Goal: Task Accomplishment & Management: Complete application form

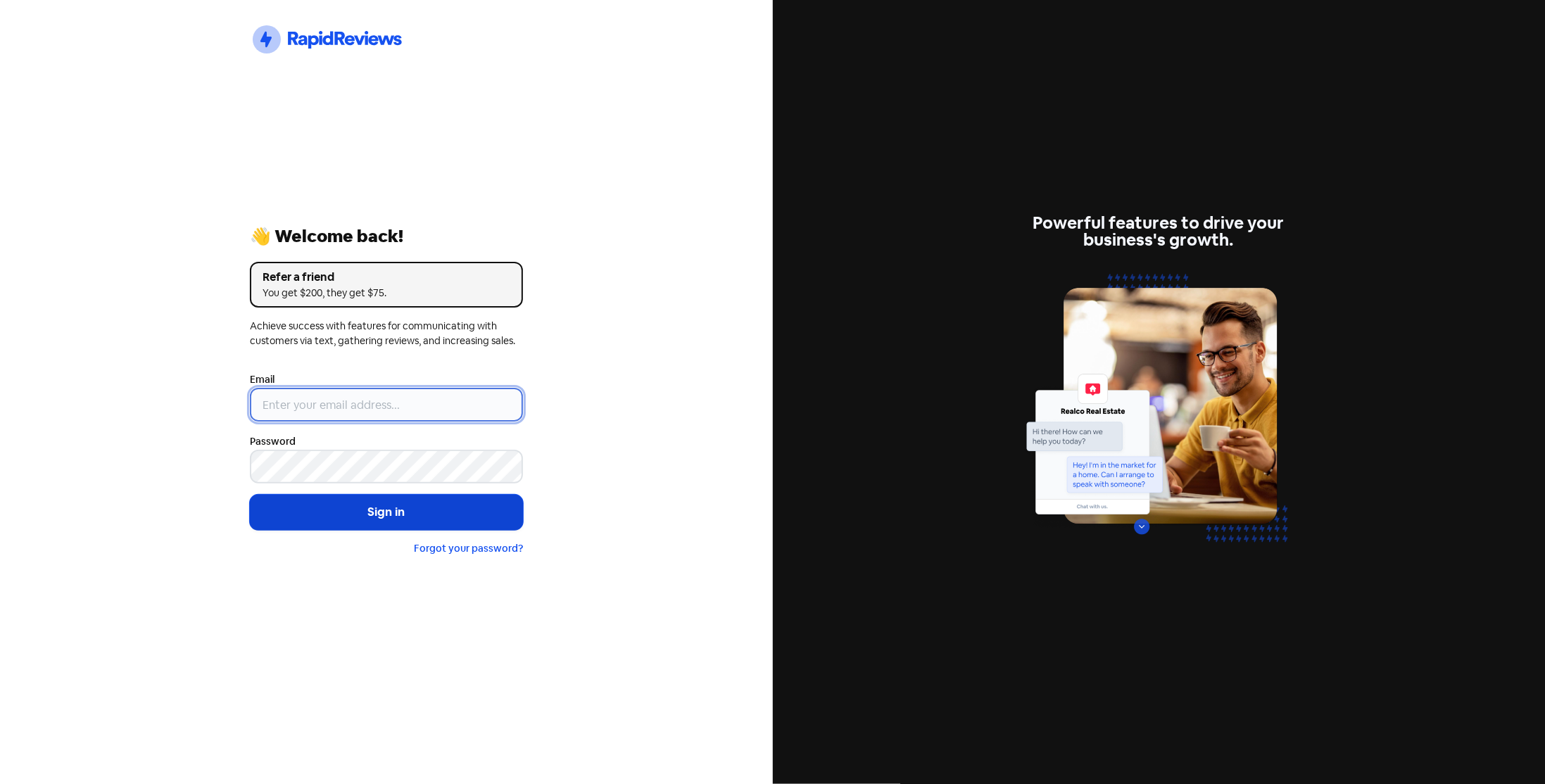
type input "[EMAIL_ADDRESS][DOMAIN_NAME]"
click at [358, 513] on button "Sign in" at bounding box center [386, 512] width 274 height 36
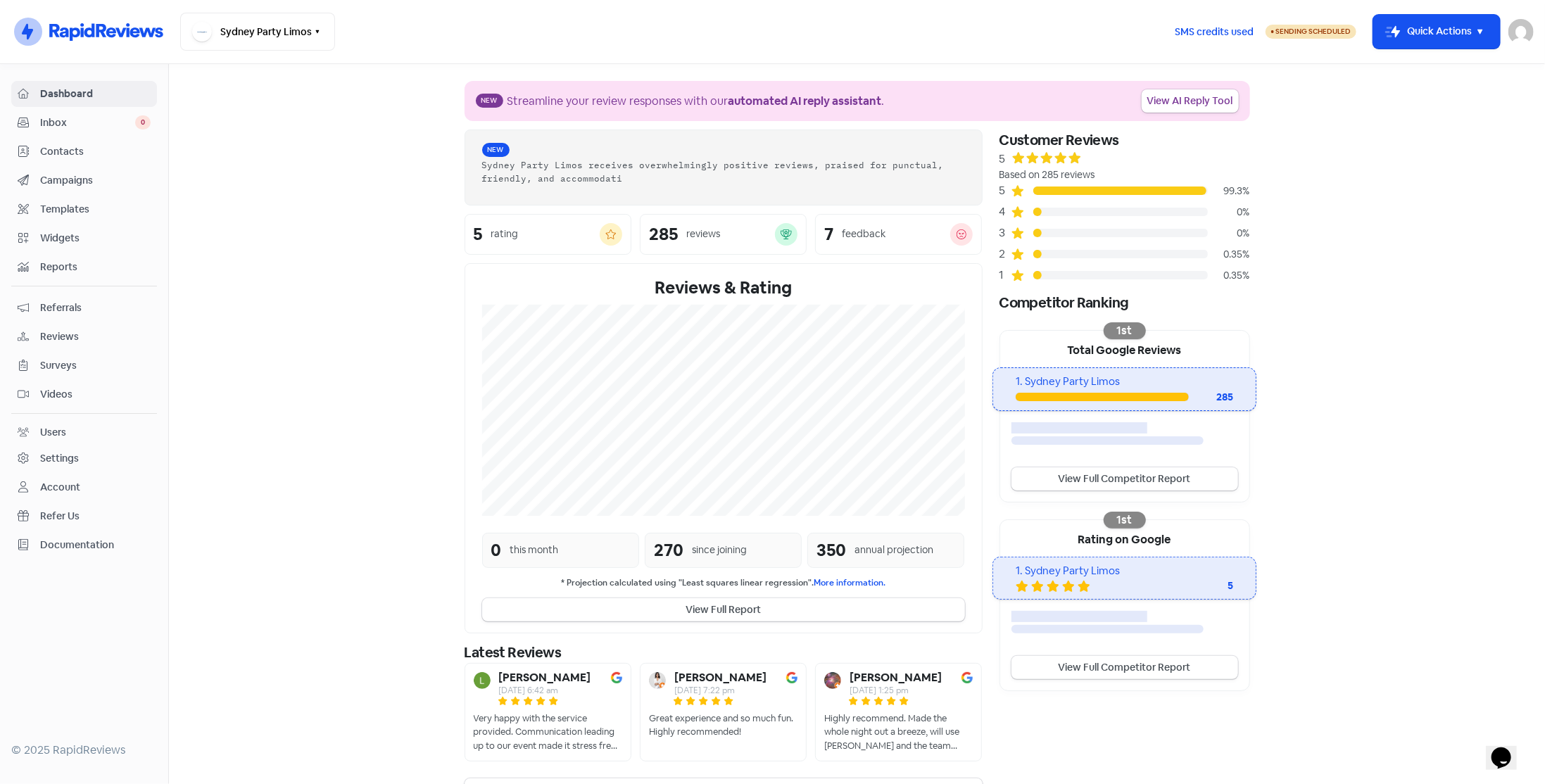
click at [87, 151] on span "Contacts" at bounding box center [95, 151] width 111 height 14
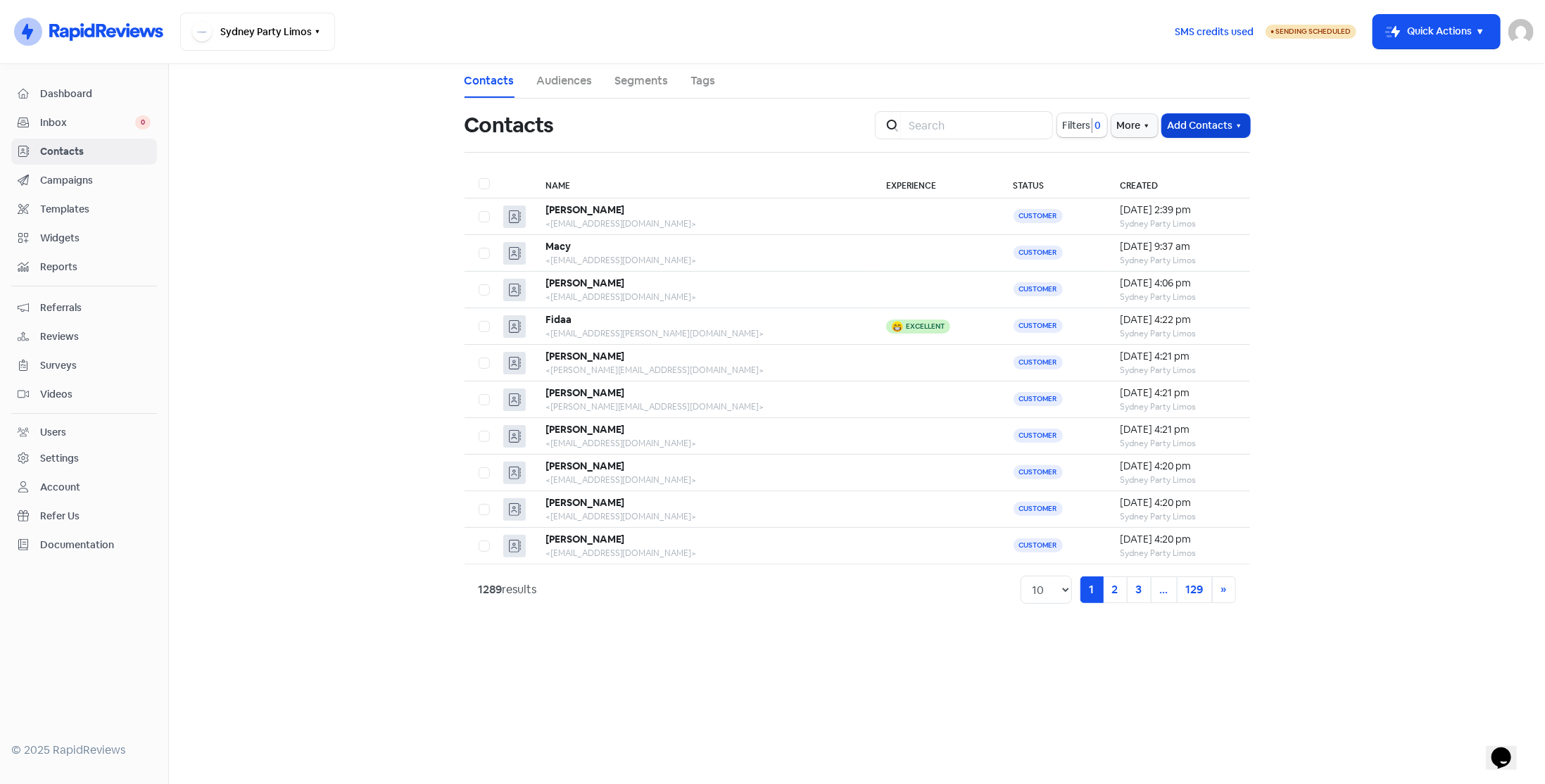
click at [1180, 124] on button "Add Contacts" at bounding box center [1205, 125] width 88 height 23
click at [1172, 158] on button "Add a contact" at bounding box center [1167, 156] width 164 height 28
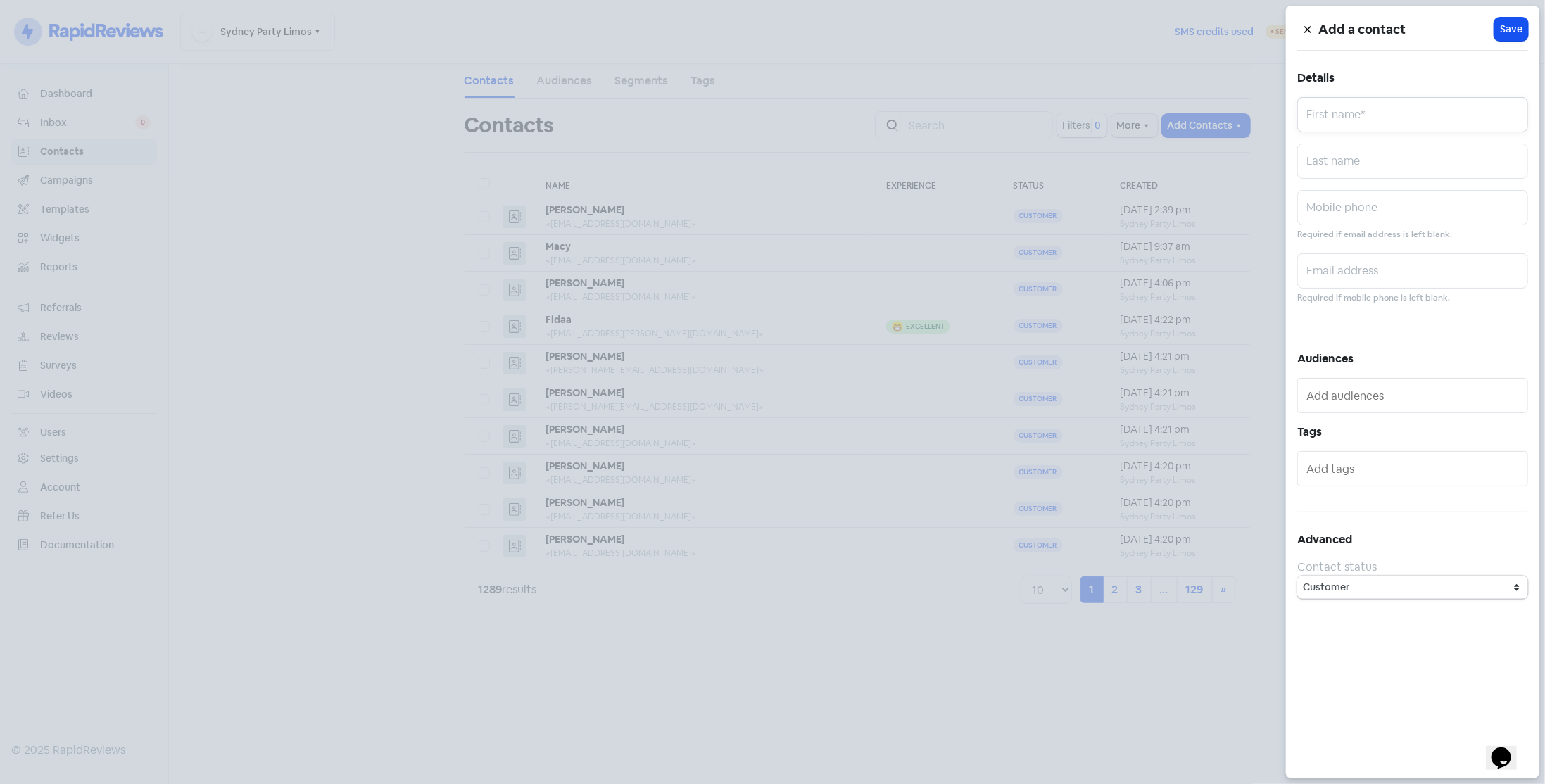
click at [1391, 112] on input "text" at bounding box center [1413, 115] width 231 height 36
paste input "Erin Whiley"
drag, startPoint x: 1332, startPoint y: 118, endPoint x: 1544, endPoint y: 135, distance: 212.7
click at [1544, 783] on div "Add a contact Icon For Loading Save Details Erin Whiley First name* Last name M…" at bounding box center [772, 784] width 1545 height 0
type input "Erin"
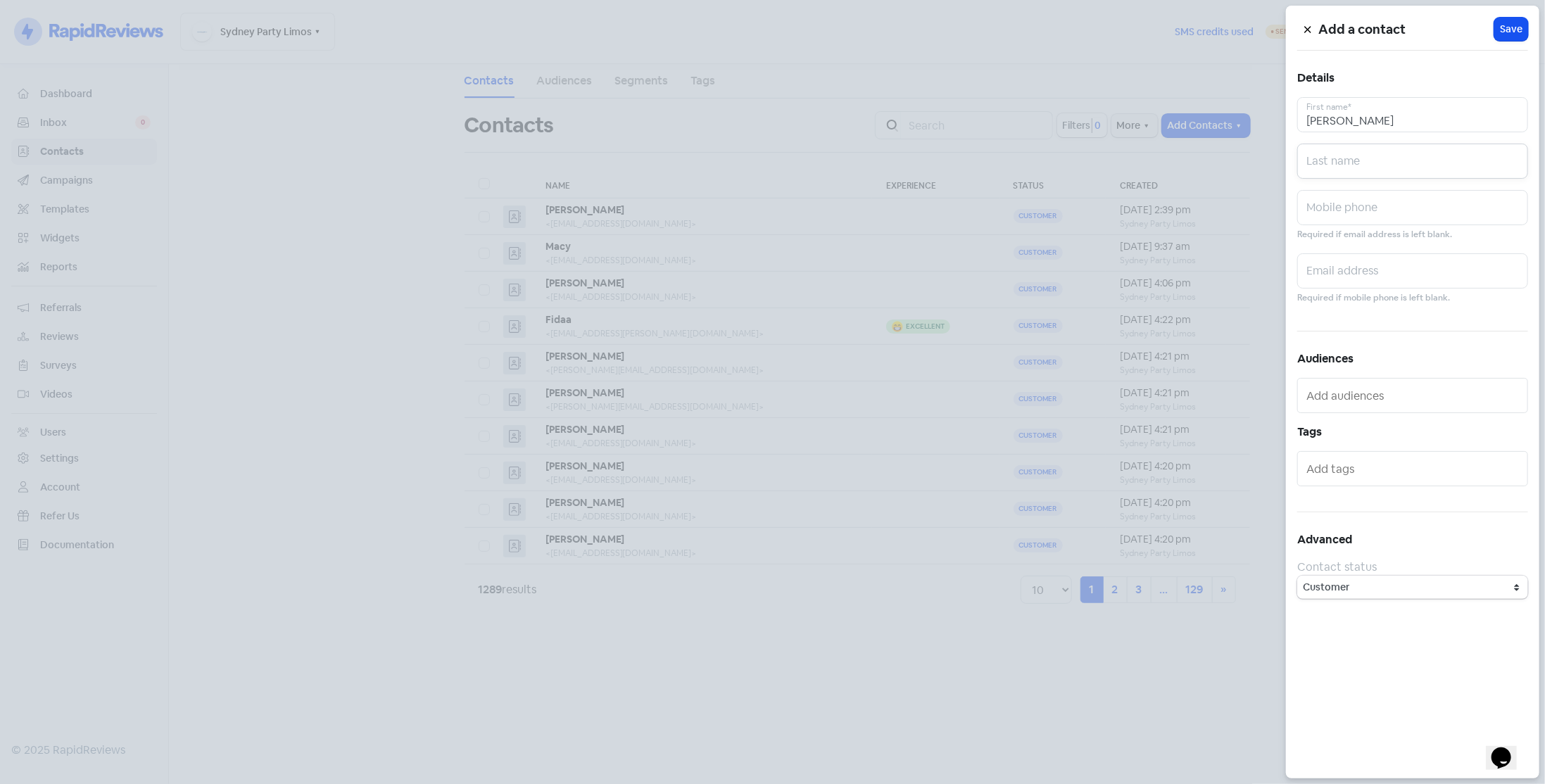
paste input "Whiley"
type input "Whiley"
click at [1400, 268] on input "text" at bounding box center [1413, 271] width 231 height 36
paste input "eapascuzzi26@gmail.com"
type input "eapascuzzi26@gmail.com"
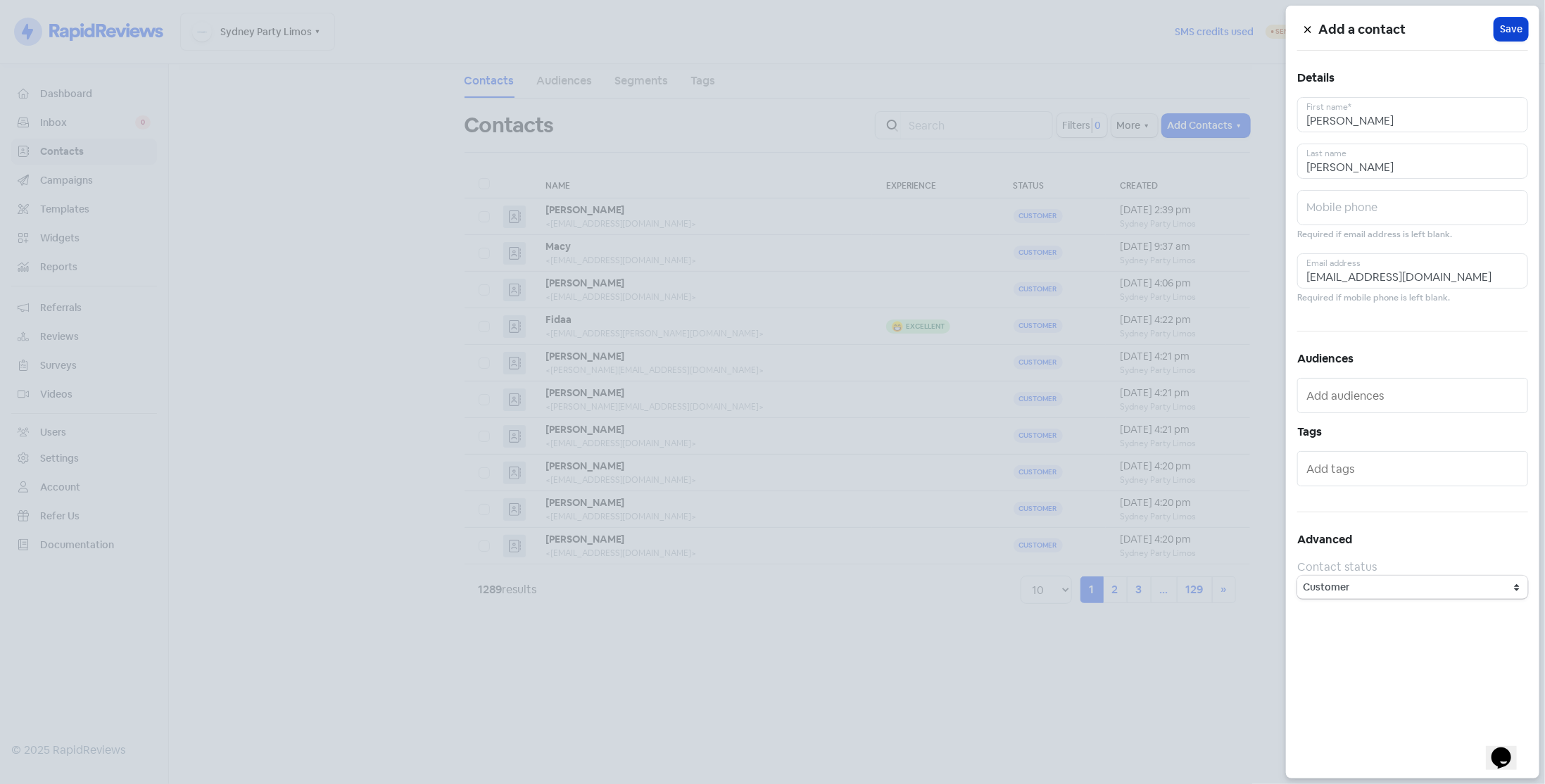
click at [1515, 34] on button "Icon For Loading Save" at bounding box center [1510, 29] width 34 height 23
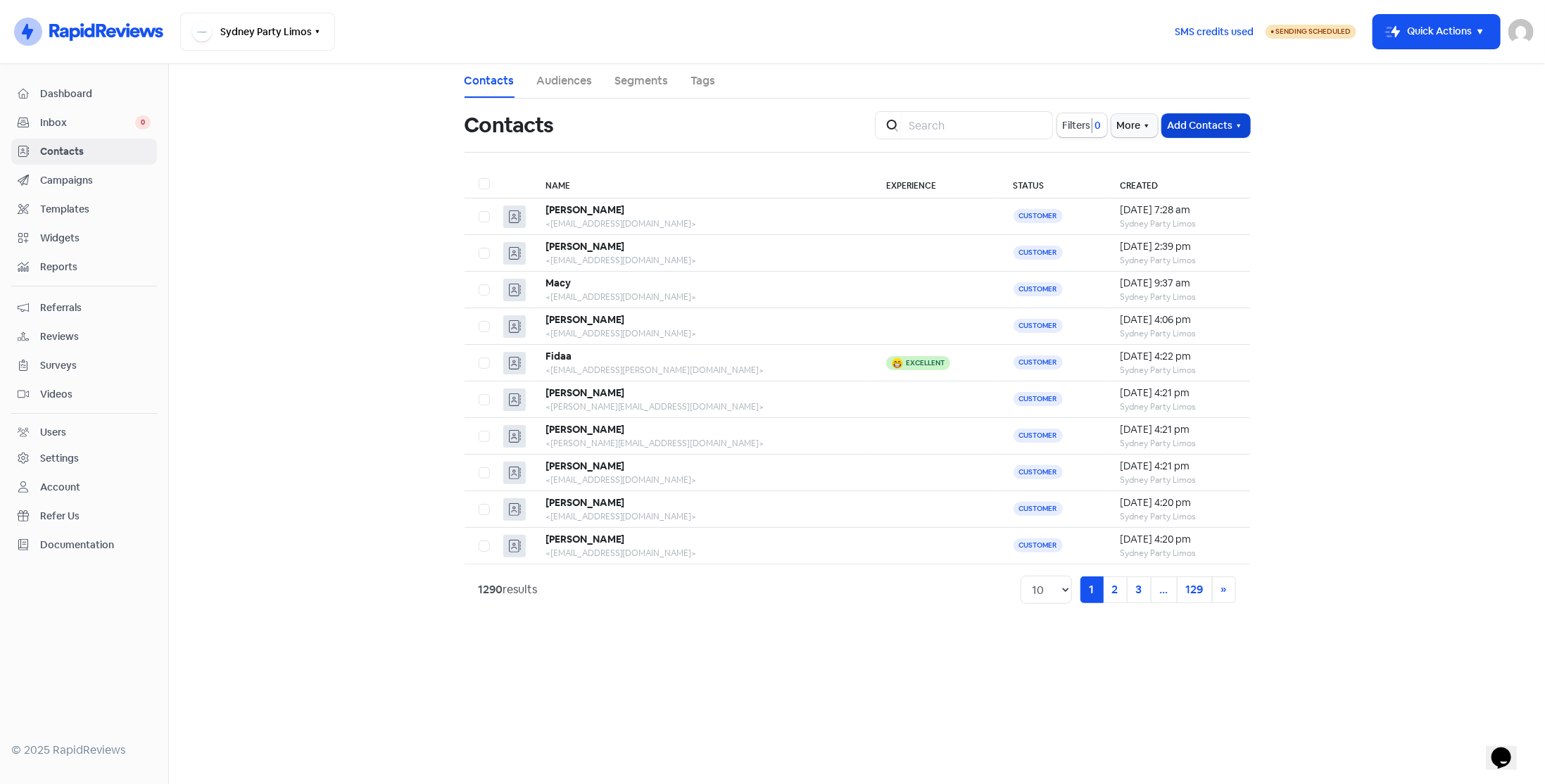
click at [1175, 118] on button "Add Contacts" at bounding box center [1205, 125] width 88 height 23
click at [1173, 158] on button "Add a contact" at bounding box center [1167, 156] width 164 height 28
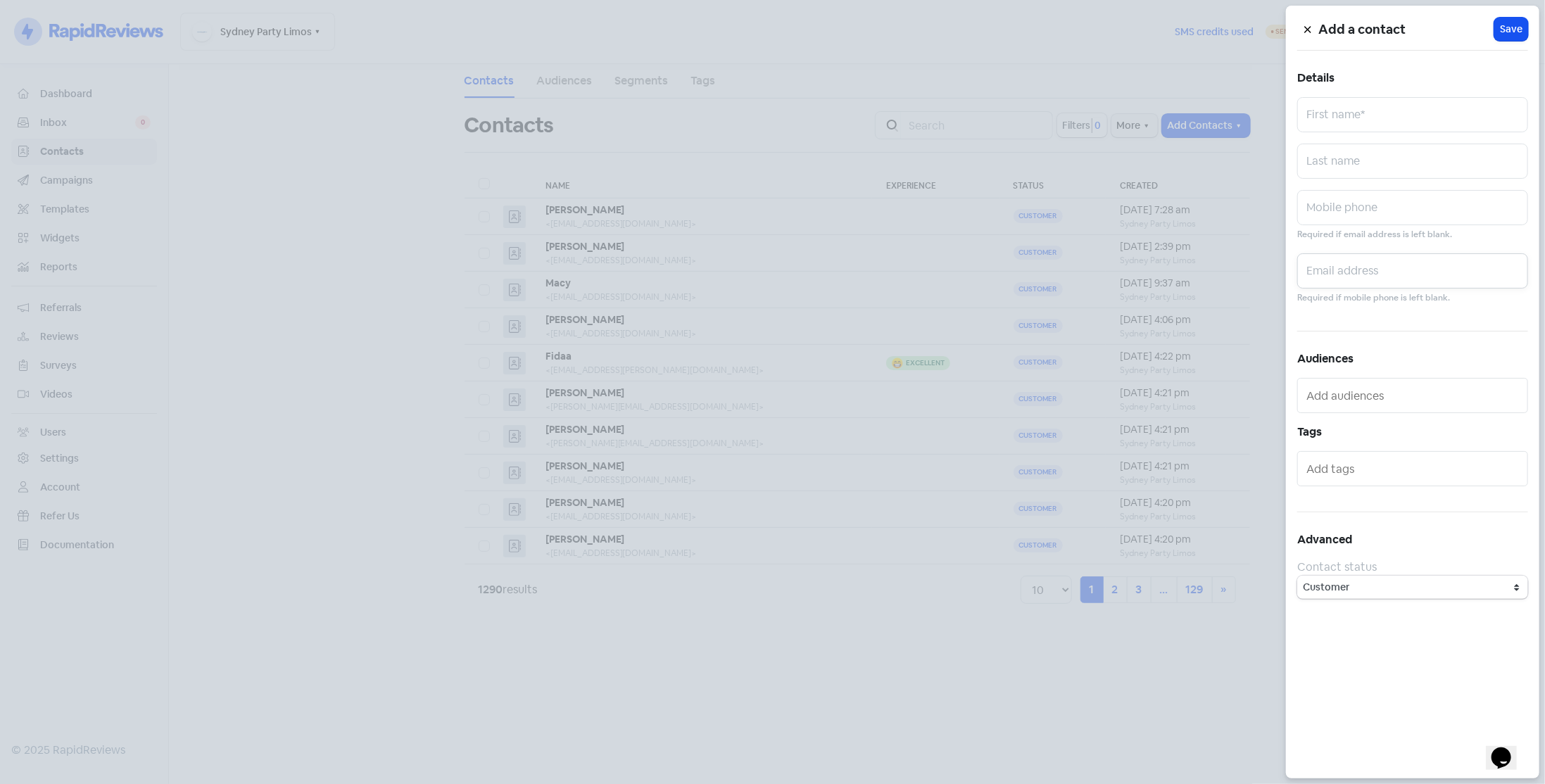
click at [1337, 274] on input "text" at bounding box center [1413, 271] width 231 height 36
paste input "jainishi1504@gmail.com"
type input "jainishi1504@gmail.com"
click at [1338, 109] on input "text" at bounding box center [1413, 115] width 231 height 36
paste input "Ishita"
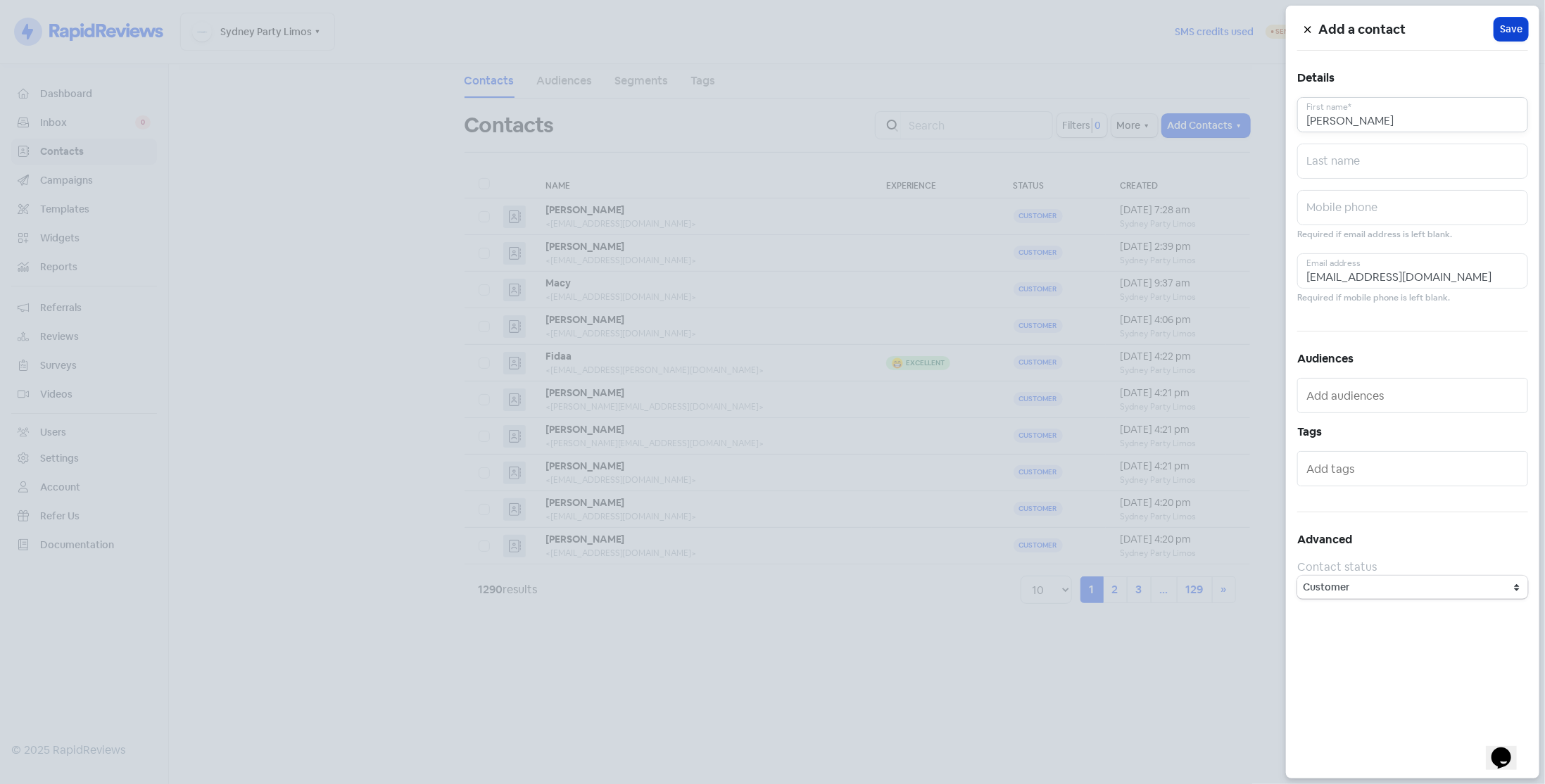
type input "Ishita"
drag, startPoint x: 1523, startPoint y: 27, endPoint x: 1134, endPoint y: 87, distance: 393.6
click at [1515, 32] on button "Icon For Loading Save" at bounding box center [1510, 29] width 34 height 23
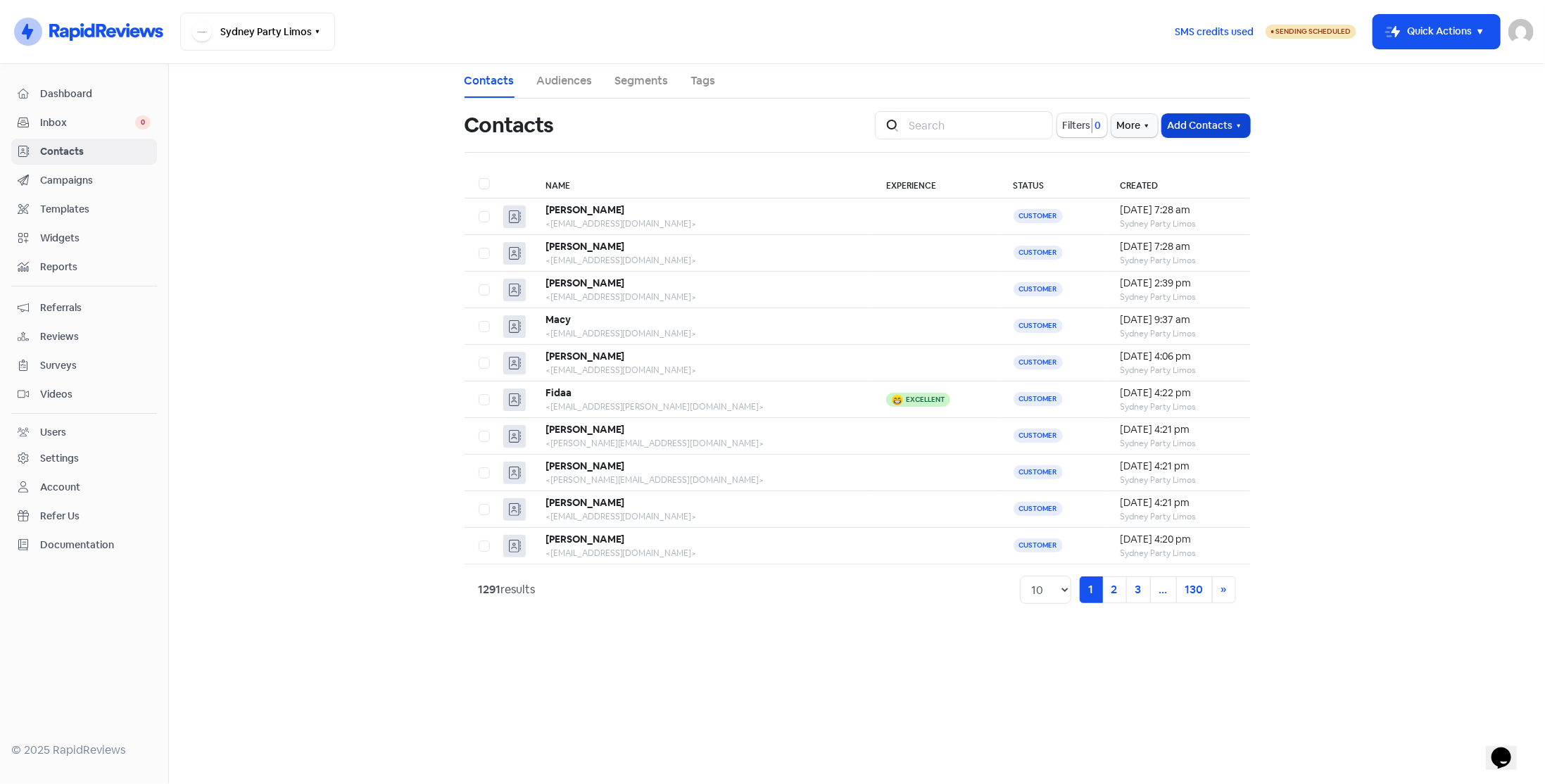
click at [1189, 127] on button "Add Contacts" at bounding box center [1205, 125] width 88 height 23
click at [1181, 160] on button "Add a contact" at bounding box center [1167, 156] width 164 height 28
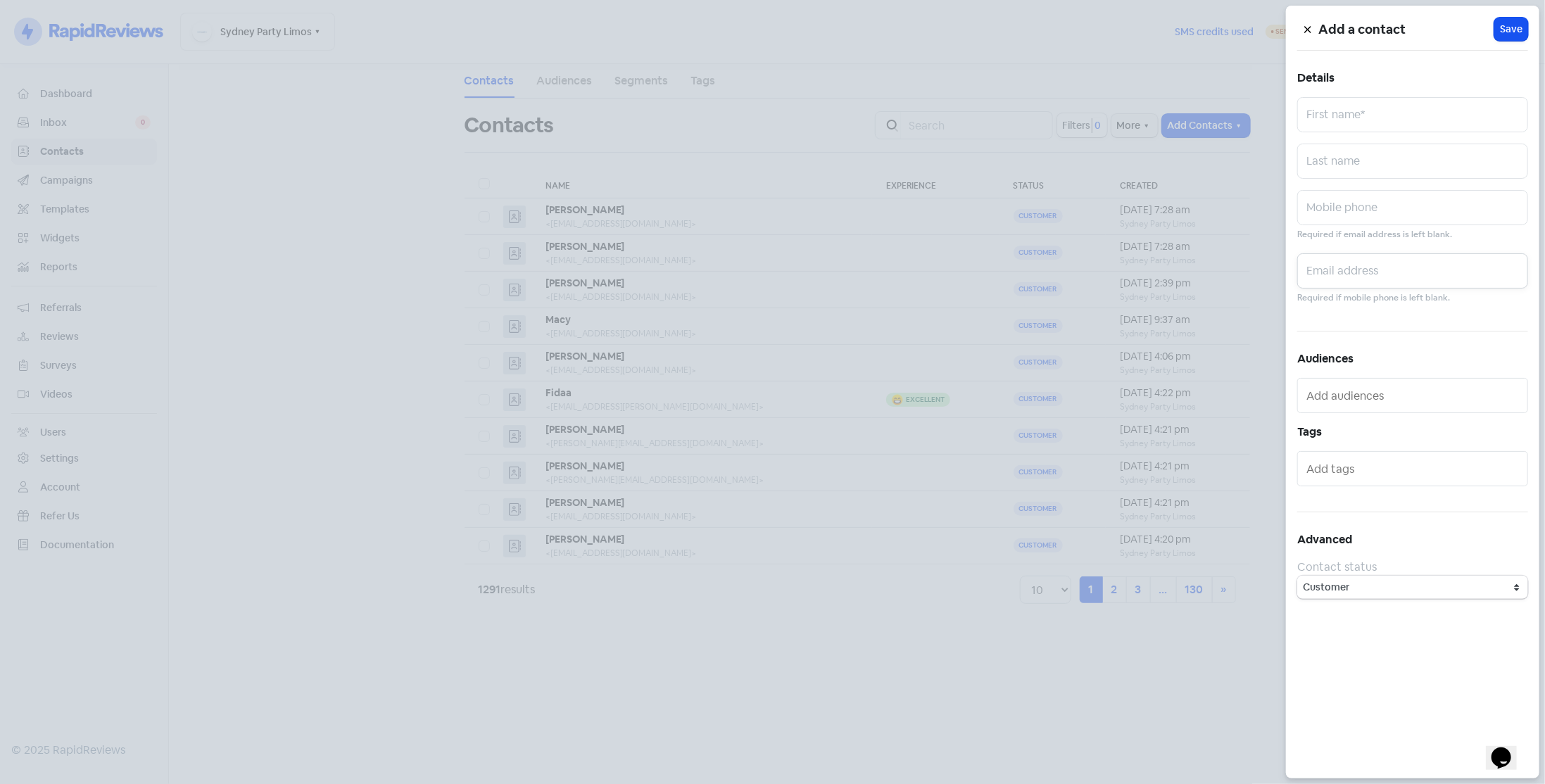
click at [1332, 268] on input "text" at bounding box center [1413, 271] width 231 height 36
paste input "nikkisantaguida12@gmail.com"
type input "nikkisantaguida12@gmail.com"
click at [1427, 122] on input "text" at bounding box center [1413, 115] width 231 height 36
paste input "Nikki"
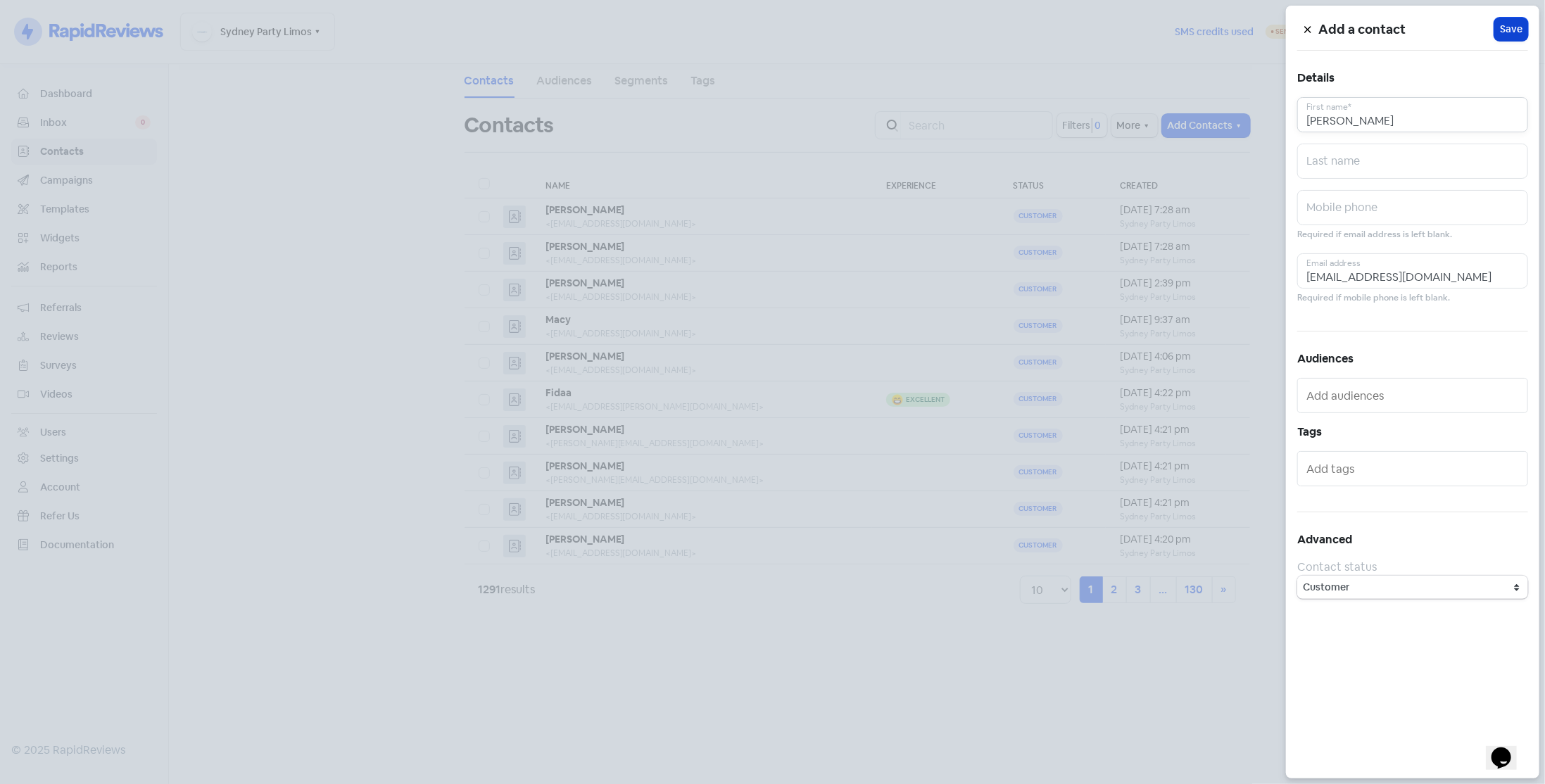
type input "Nikki"
click at [1502, 35] on span "Save" at bounding box center [1510, 29] width 22 height 14
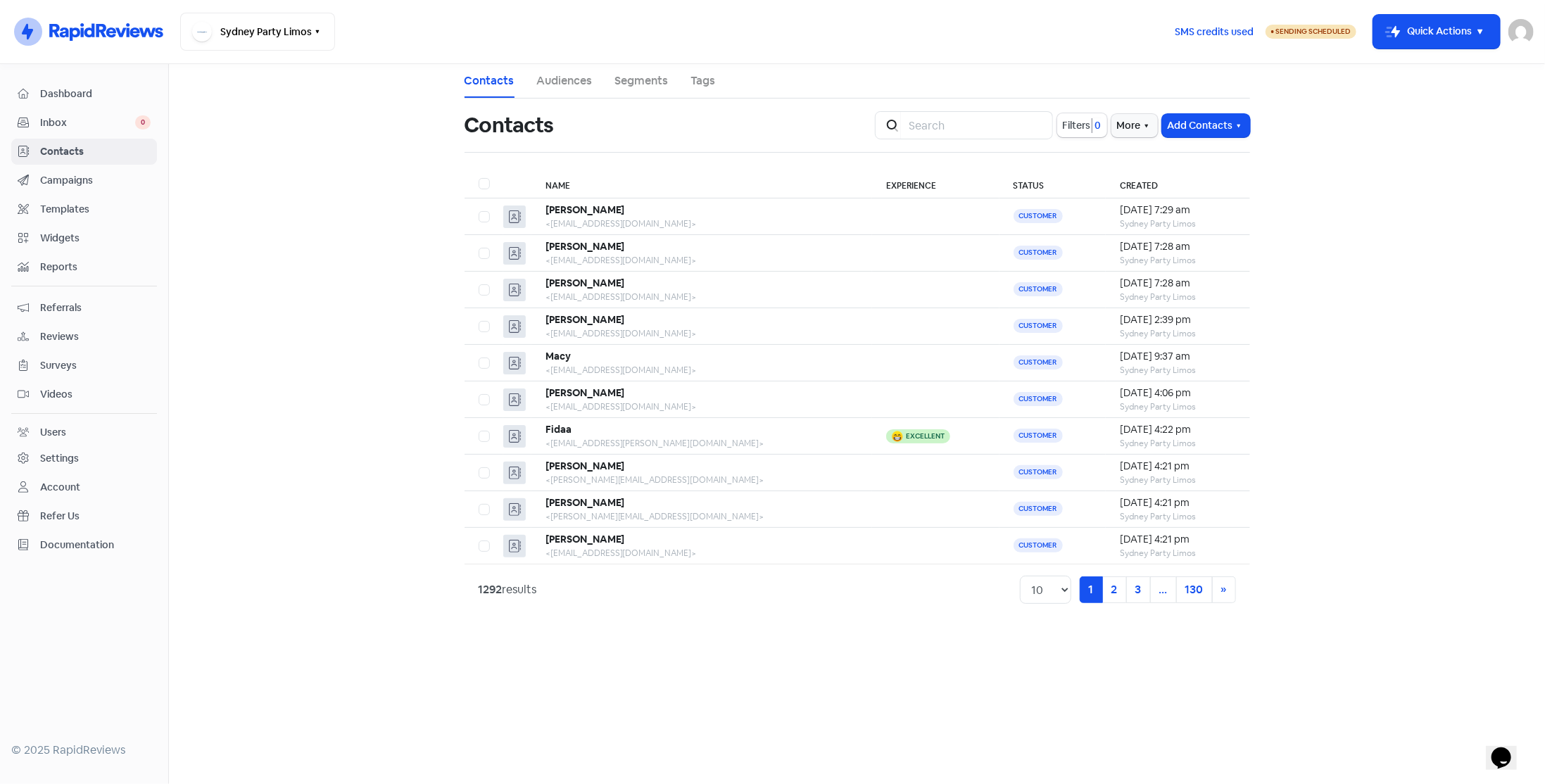
click at [110, 93] on span "Dashboard" at bounding box center [95, 93] width 111 height 14
